Goal: Information Seeking & Learning: Learn about a topic

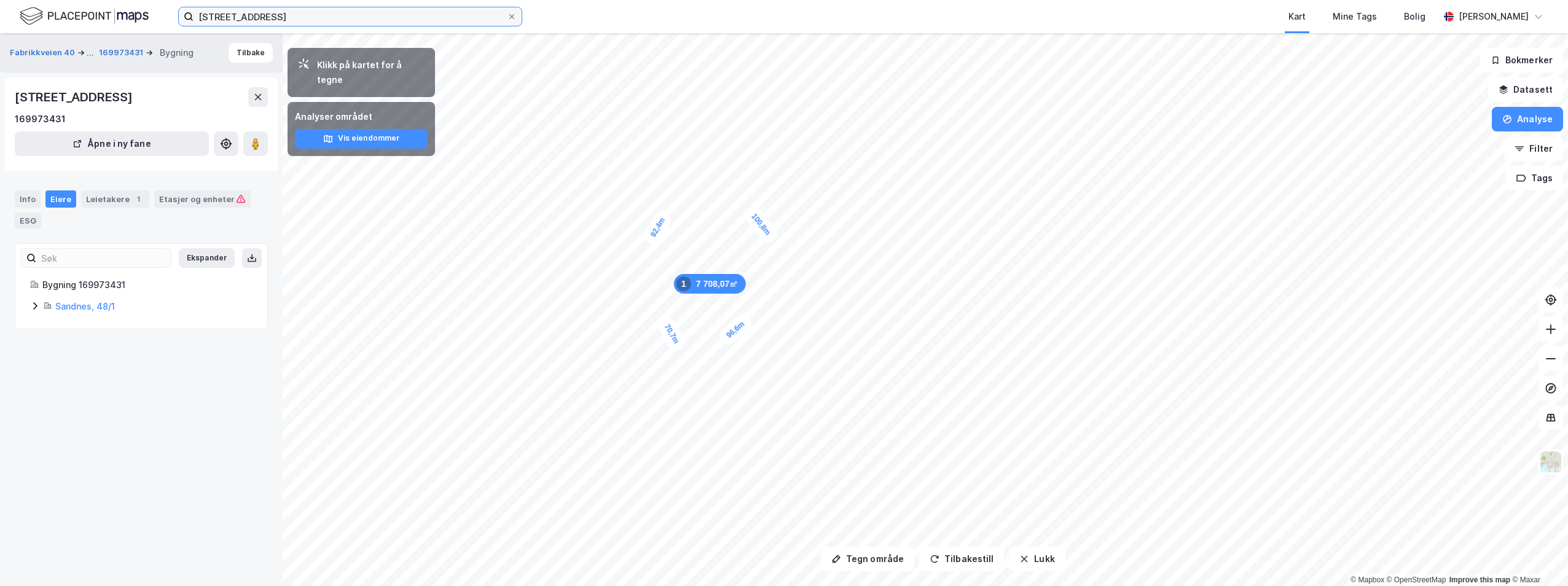
click at [297, 17] on input "[STREET_ADDRESS]" at bounding box center [350, 17] width 314 height 18
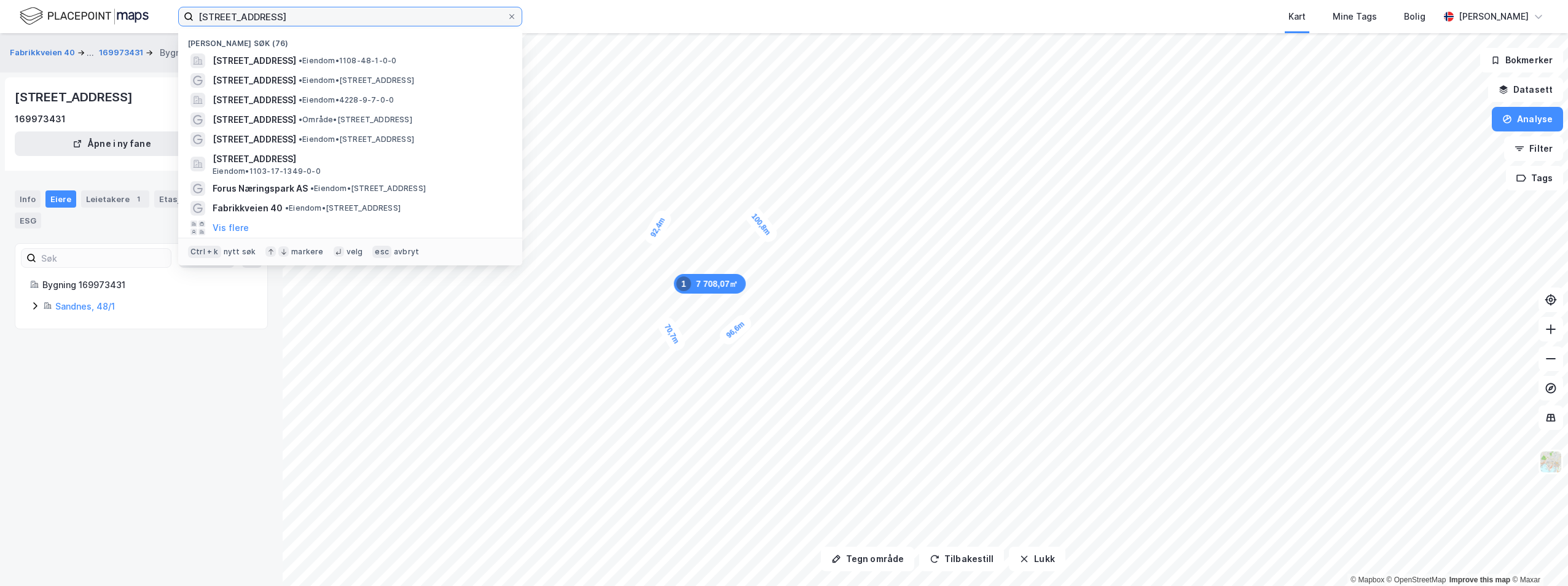
click at [297, 17] on input "[STREET_ADDRESS]" at bounding box center [350, 17] width 314 height 18
click at [297, 17] on input "fabrikkveien 40" at bounding box center [350, 17] width 314 height 18
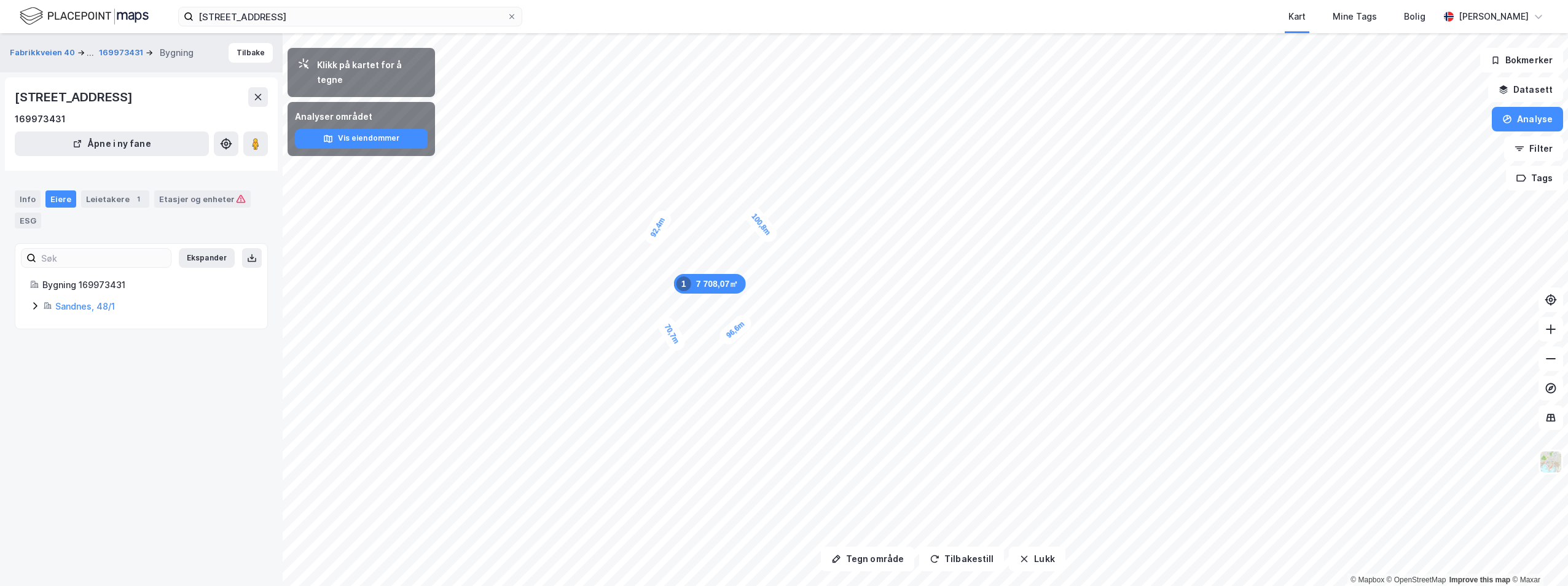
click at [697, 8] on div "Kart Mine Tags Bolig" at bounding box center [1010, 16] width 858 height 33
click at [48, 51] on button "Fabrikkveien 40" at bounding box center [44, 52] width 67 height 15
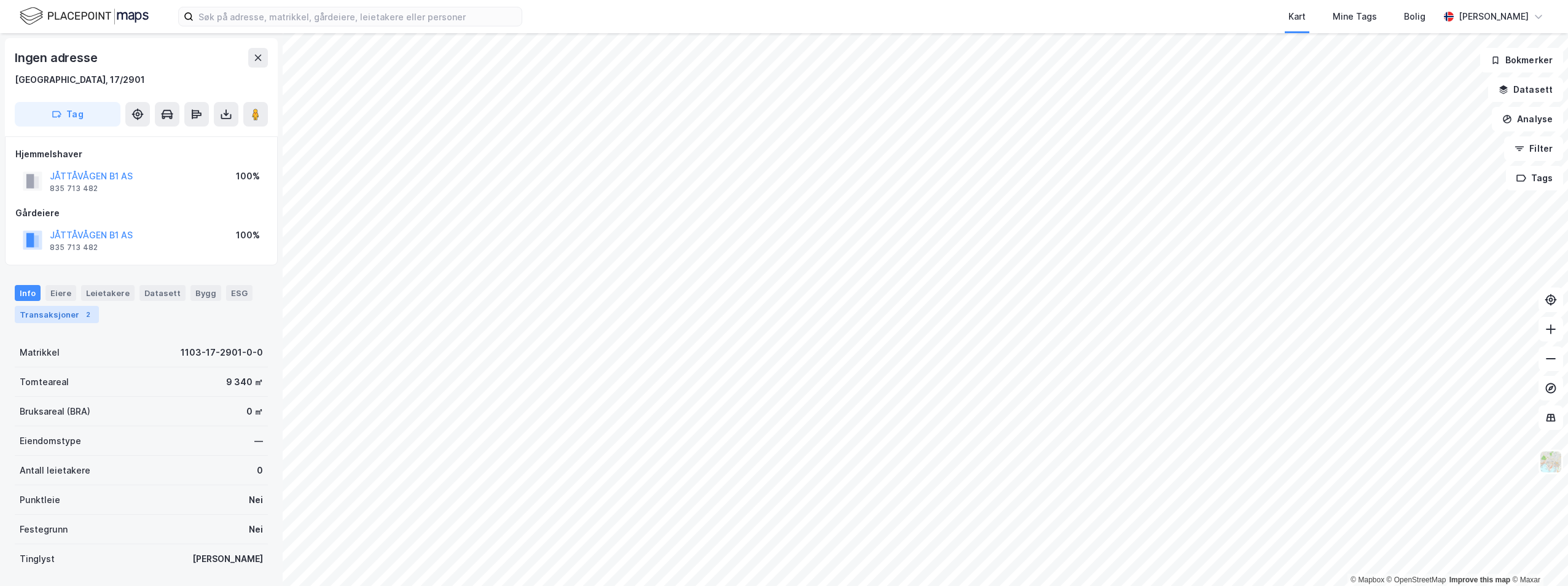
click at [58, 314] on div "Transaksjoner 2" at bounding box center [57, 314] width 84 height 17
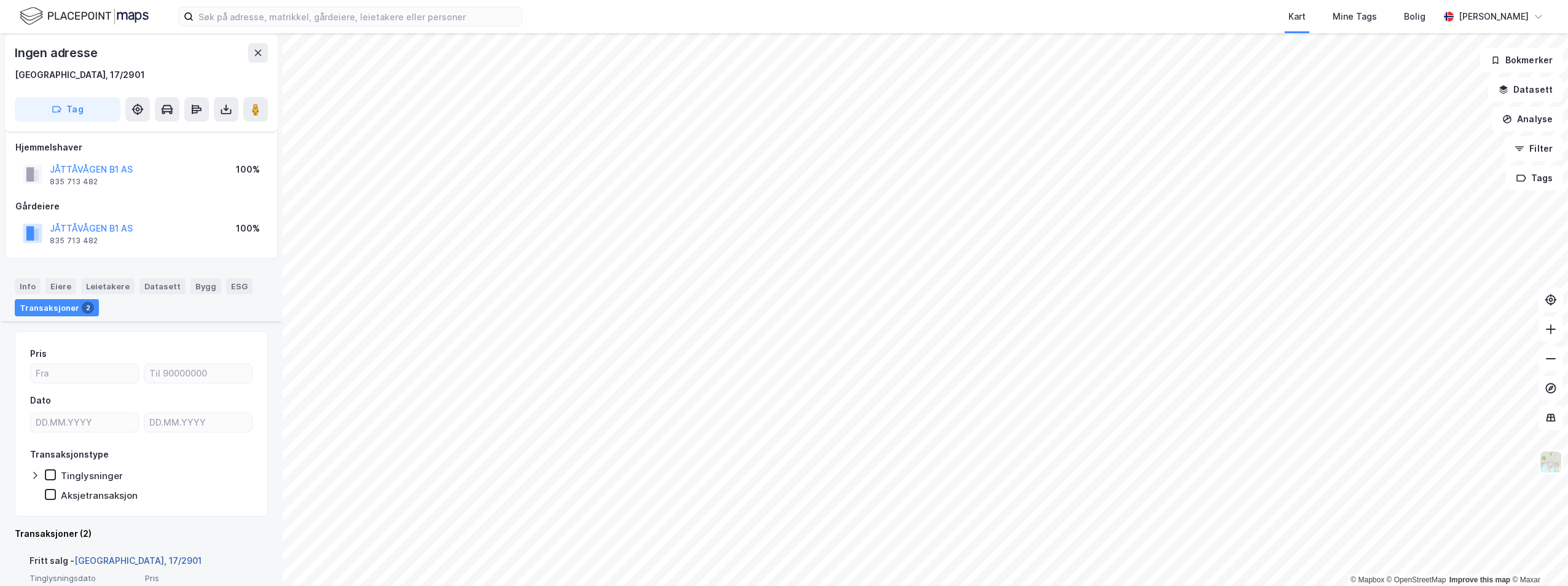
scroll to position [252, 0]
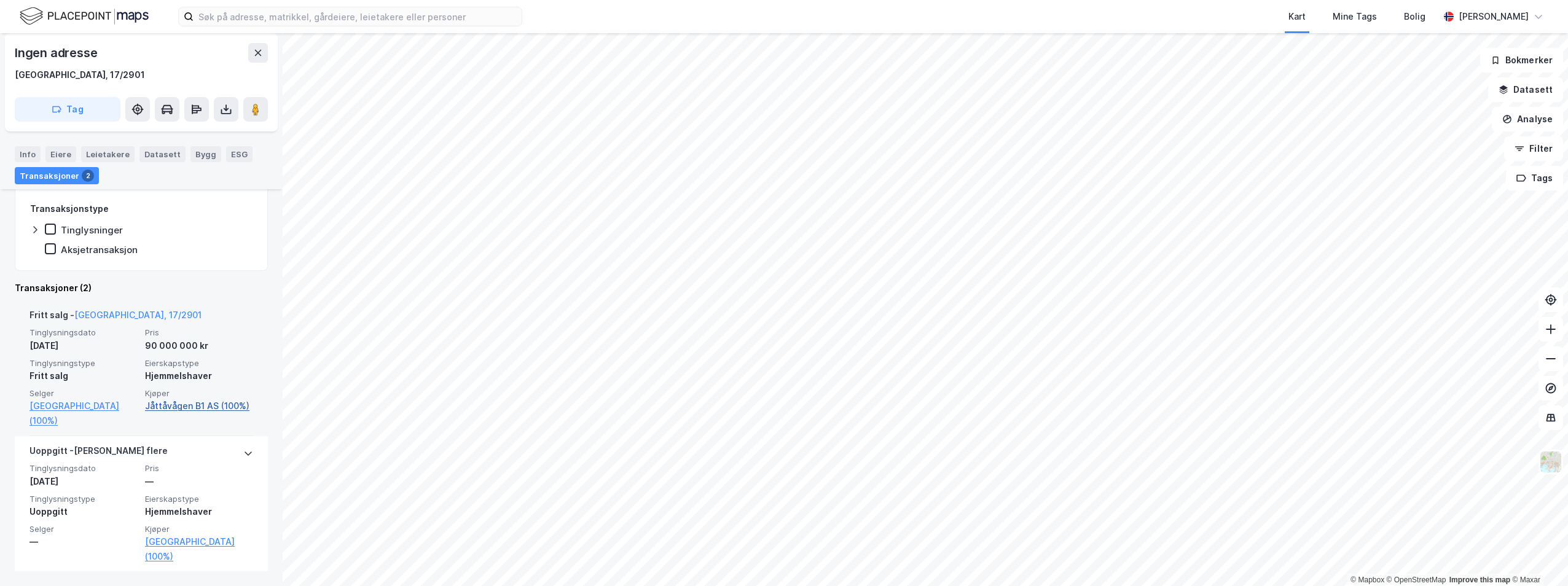
click at [184, 410] on link "Jåttåvågen B1 AS (100%)" at bounding box center [199, 406] width 108 height 15
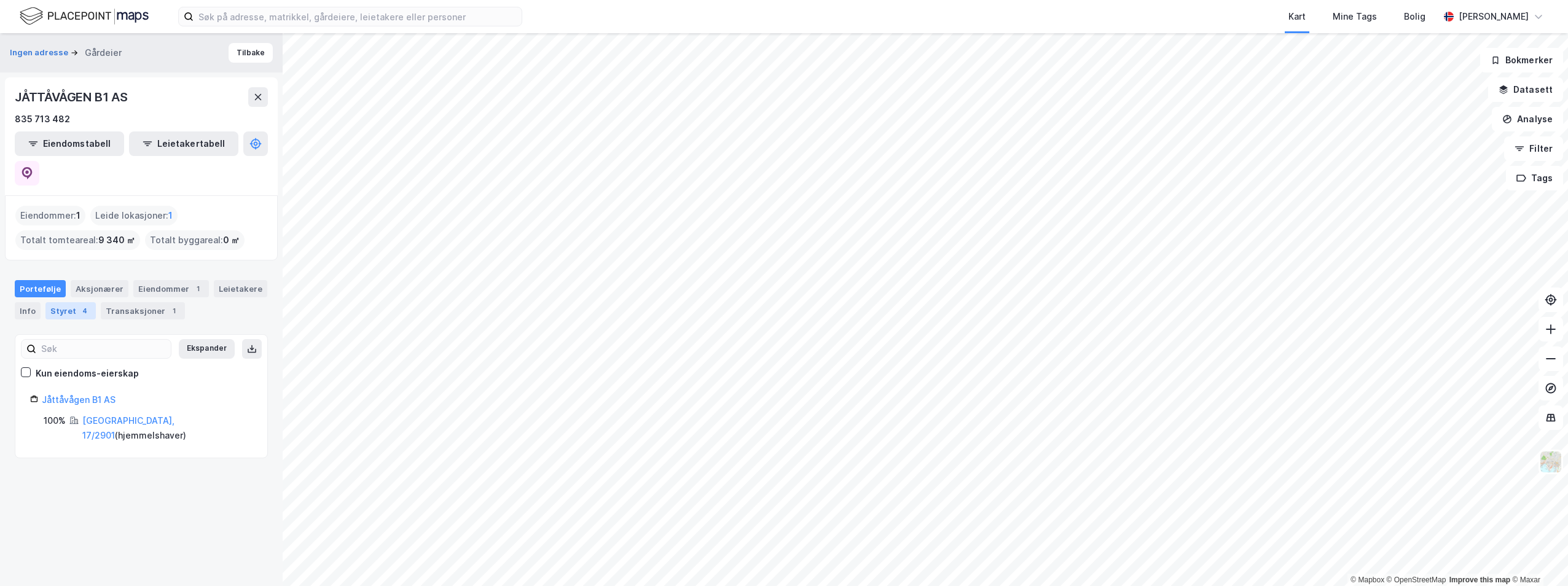
click at [79, 305] on div "4" at bounding box center [85, 311] width 12 height 12
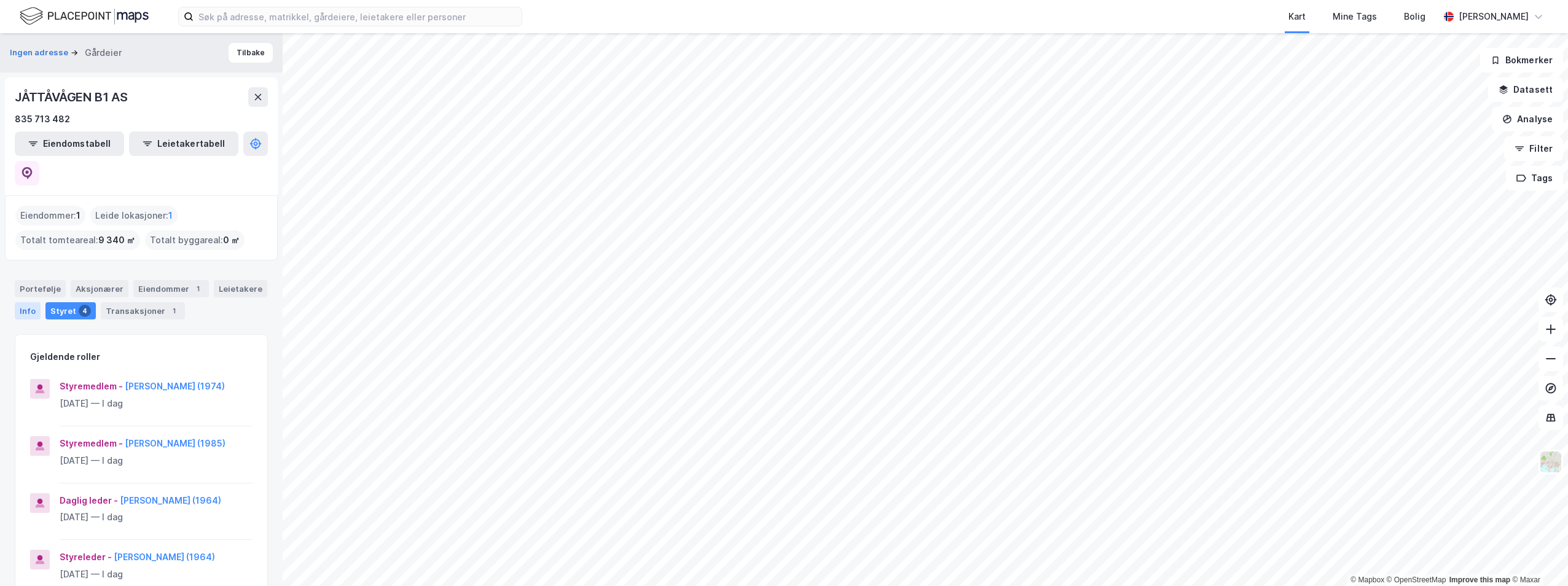
click at [27, 302] on div "Info" at bounding box center [28, 311] width 26 height 17
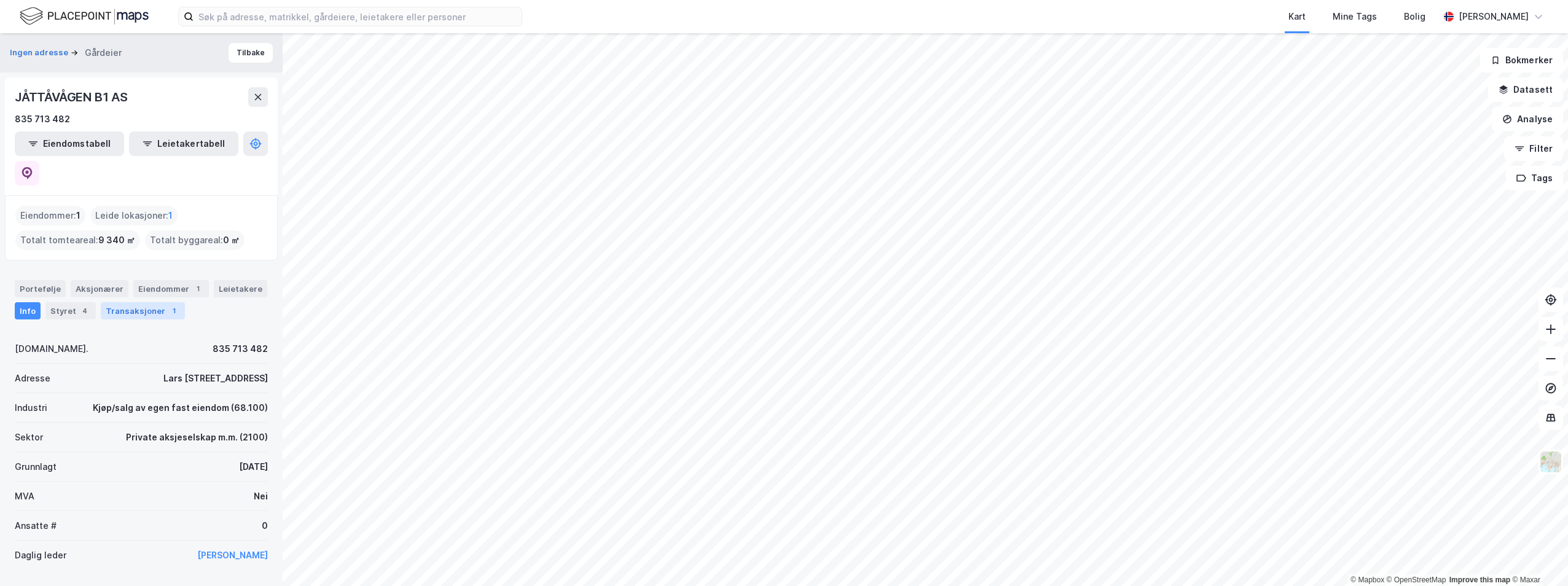
click at [147, 302] on div "Transaksjoner 1" at bounding box center [143, 311] width 84 height 17
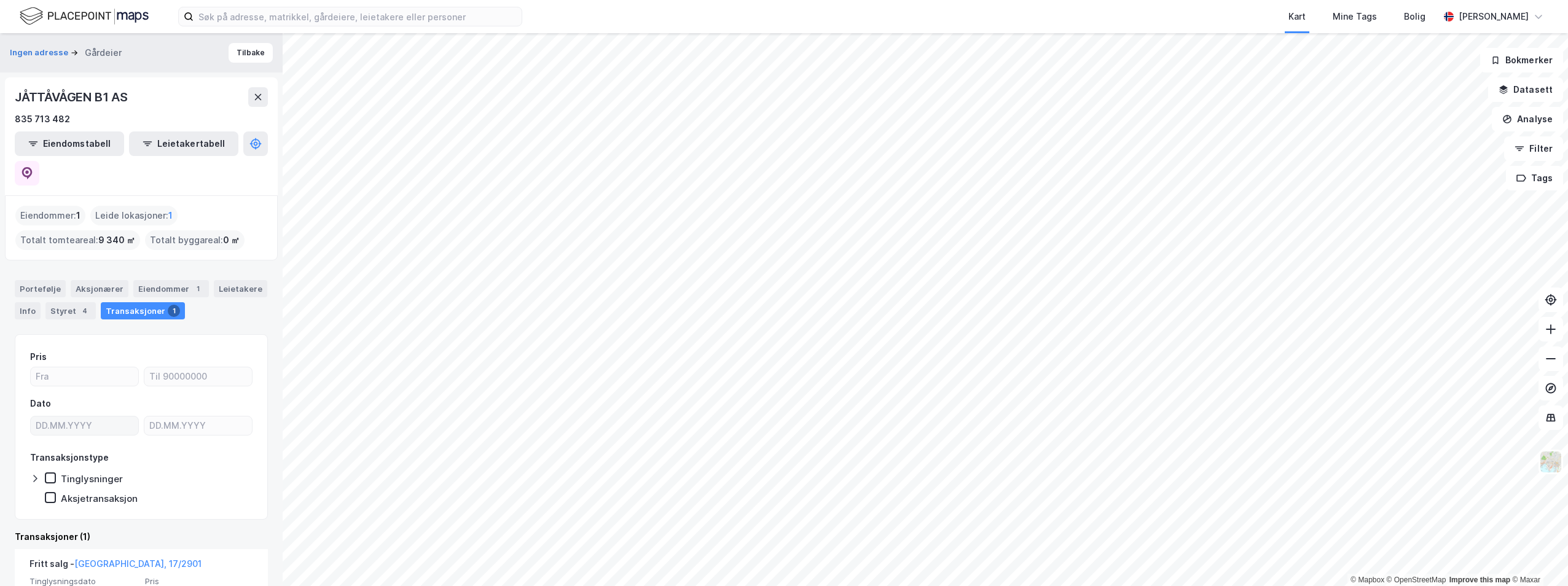
scroll to position [84, 0]
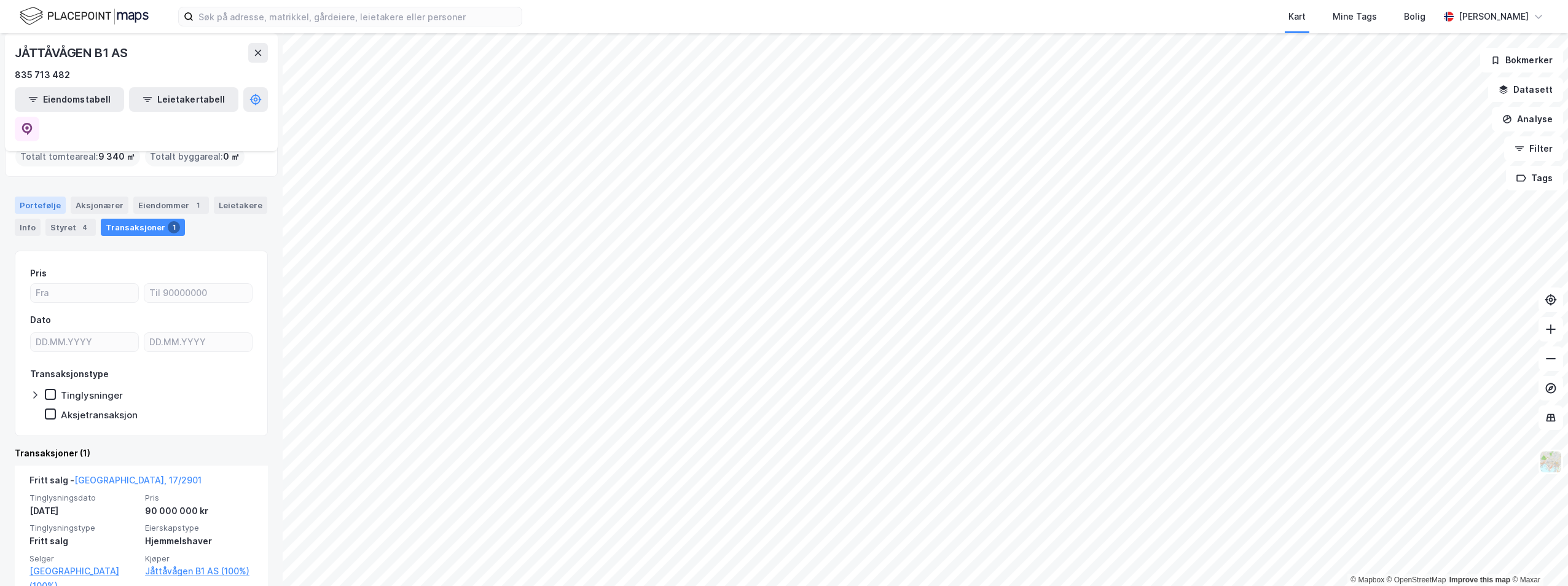
click at [38, 196] on div "Portefølje" at bounding box center [40, 205] width 51 height 17
